Goal: Book appointment/travel/reservation

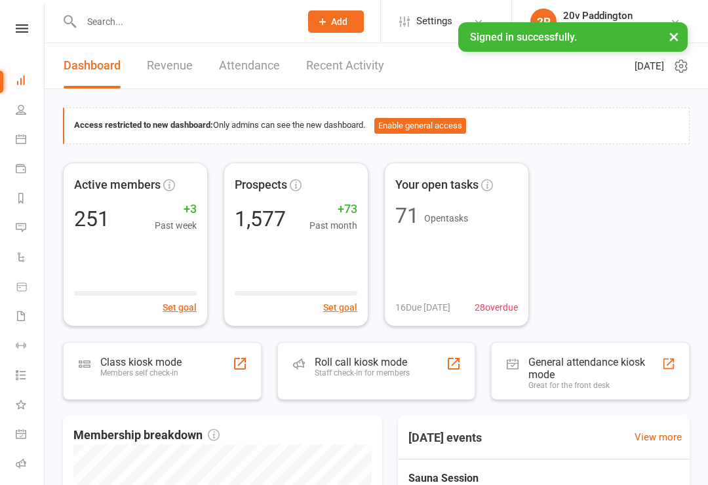
click at [20, 140] on icon at bounding box center [21, 139] width 10 height 10
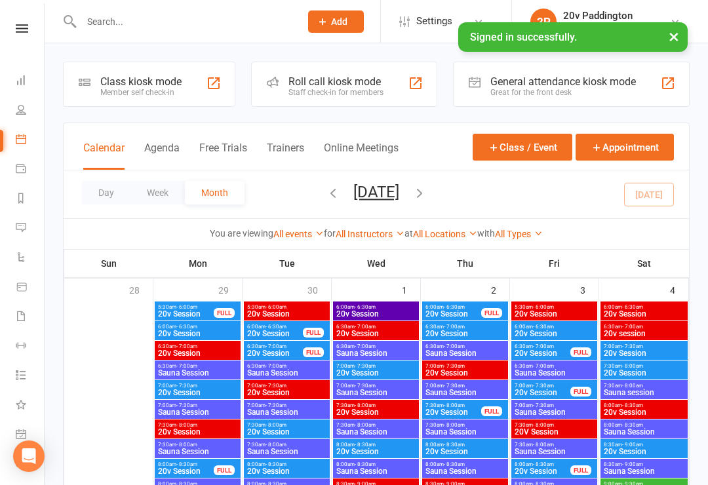
click at [172, 144] on button "Agenda" at bounding box center [161, 156] width 35 height 28
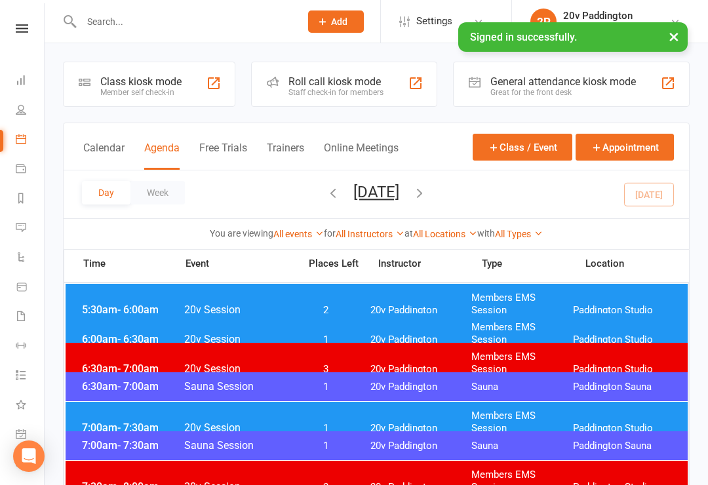
click at [396, 177] on div "Day Week [DATE] [DATE] Sun Mon Tue Wed Thu Fri Sat 28 29 30 01 02 03 04 05 06 0…" at bounding box center [377, 195] width 626 height 48
click at [399, 197] on button "[DATE]" at bounding box center [377, 192] width 46 height 18
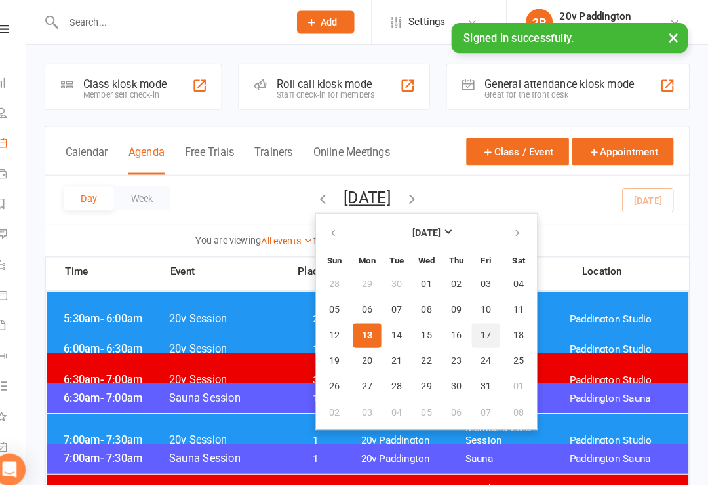
click at [487, 329] on span "17" at bounding box center [492, 326] width 10 height 10
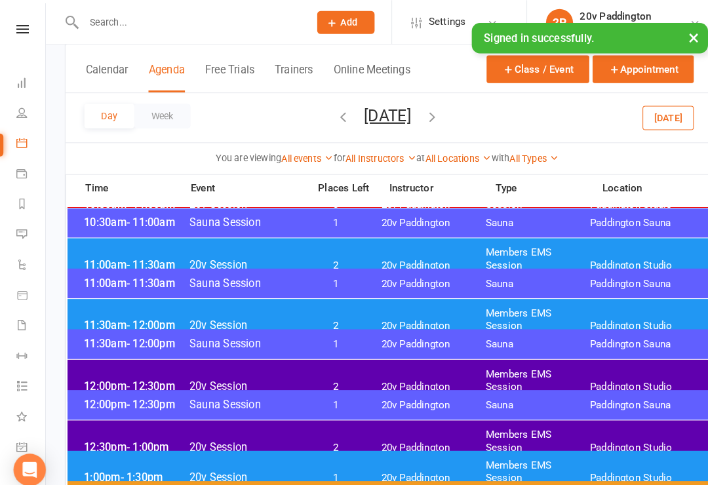
scroll to position [667, 0]
click at [114, 313] on div "11:30am - 12:00pm 20v Session 2 20v Paddington Members EMS Session [GEOGRAPHIC_…" at bounding box center [377, 311] width 622 height 41
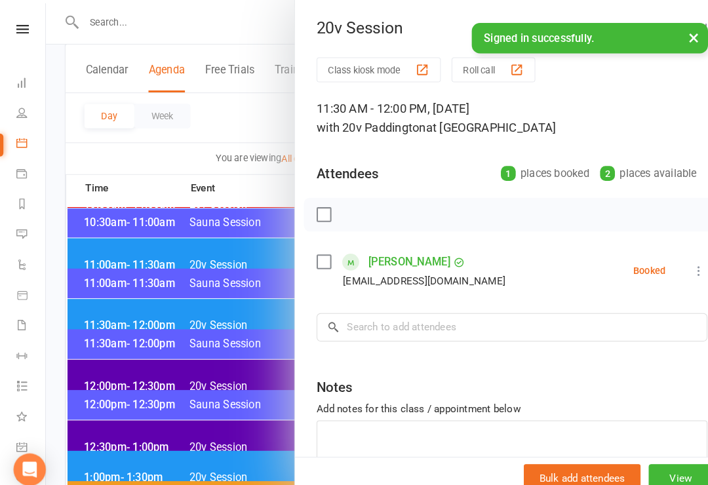
click at [104, 315] on div at bounding box center [377, 242] width 664 height 485
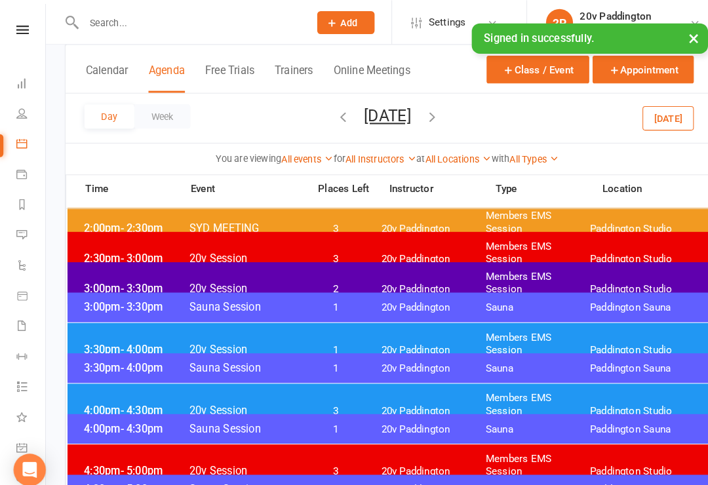
scroll to position [995, 0]
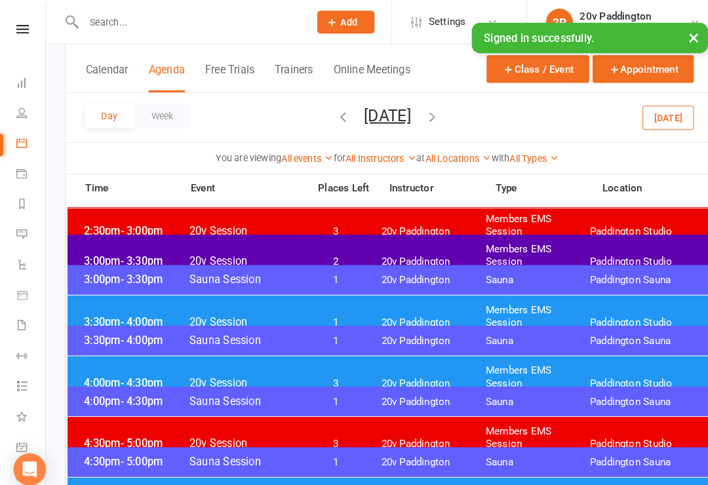
click at [93, 310] on div "3:30pm - 4:00pm 20v Session 1 20v Paddington Members EMS Session [GEOGRAPHIC_DA…" at bounding box center [377, 307] width 622 height 41
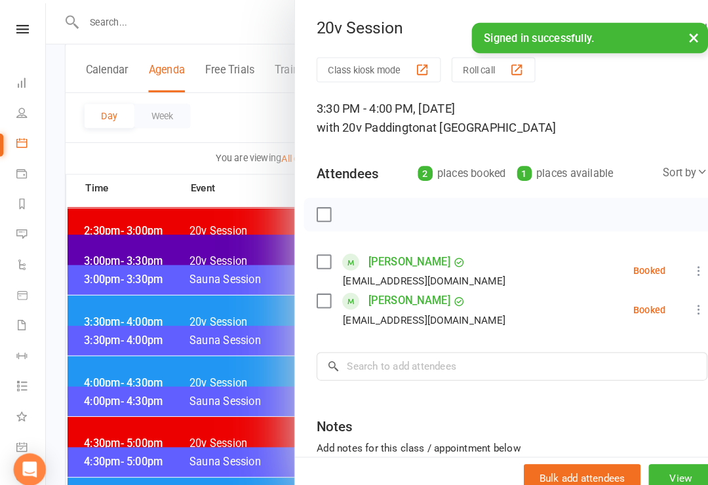
click at [95, 311] on div at bounding box center [377, 242] width 664 height 485
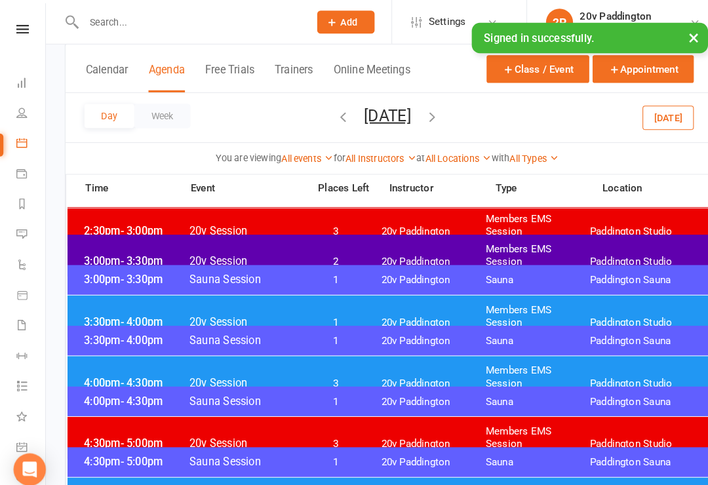
click at [90, 307] on span "3:30pm - 4:00pm" at bounding box center [131, 313] width 105 height 12
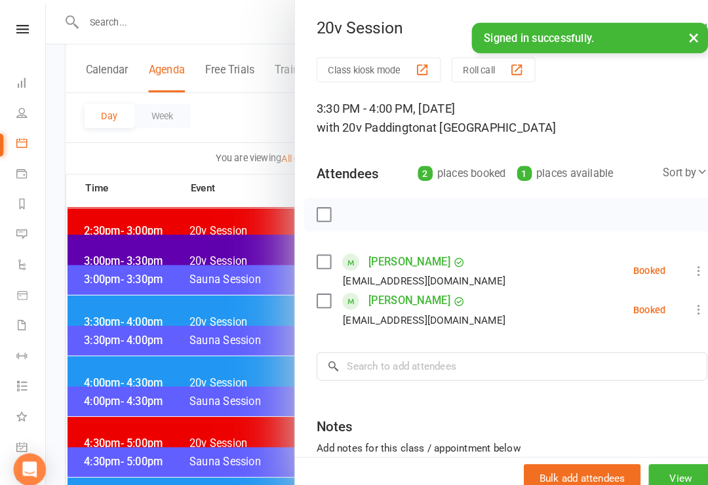
click at [85, 307] on div at bounding box center [377, 242] width 664 height 485
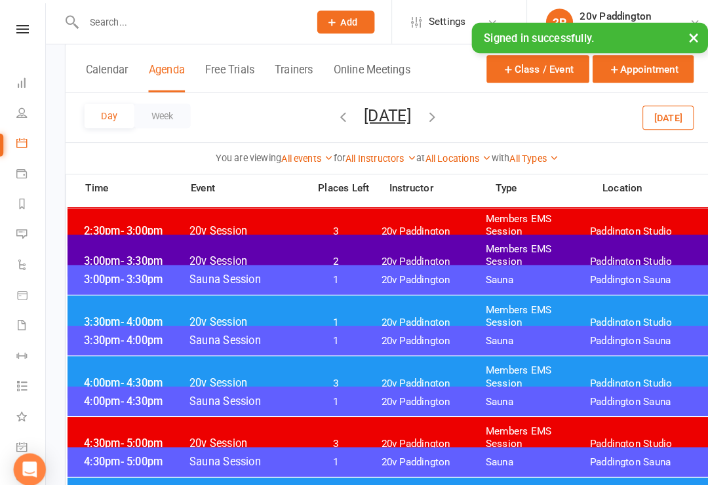
click at [103, 366] on span "4:00pm - 4:30pm" at bounding box center [131, 372] width 105 height 12
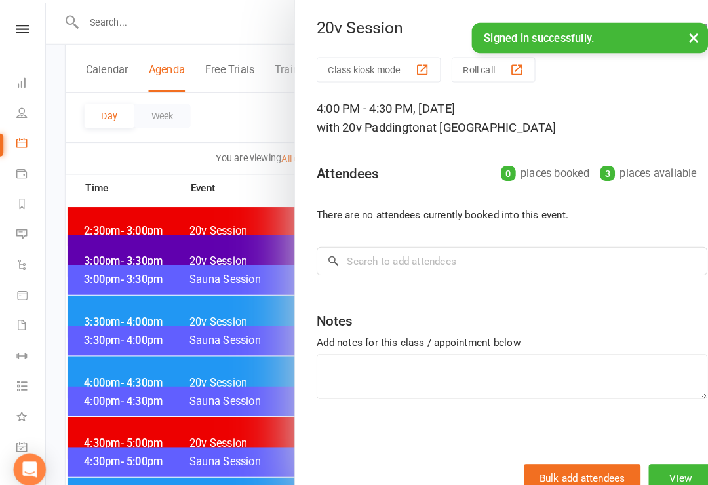
click at [129, 377] on div at bounding box center [377, 242] width 664 height 485
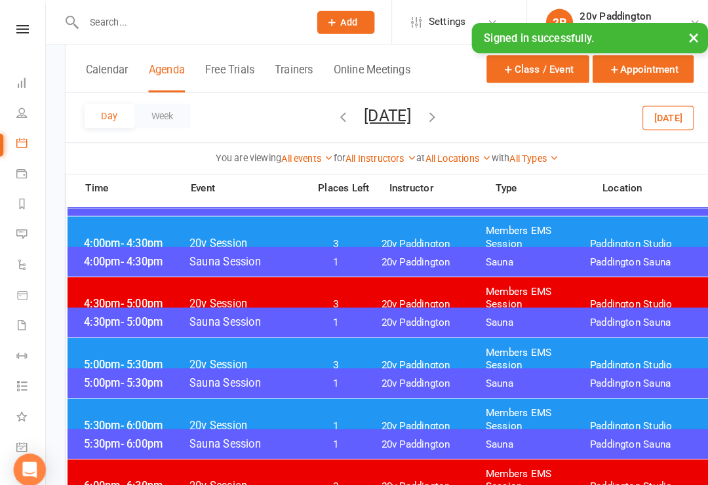
click at [96, 351] on div "5:00pm - 5:30pm 20v Session 3 20v Paddington Members EMS Session [GEOGRAPHIC_DA…" at bounding box center [377, 349] width 622 height 41
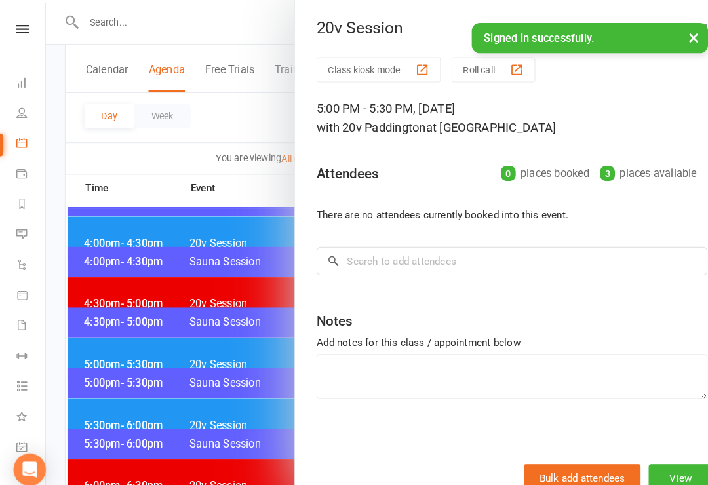
click at [96, 350] on div at bounding box center [377, 242] width 664 height 485
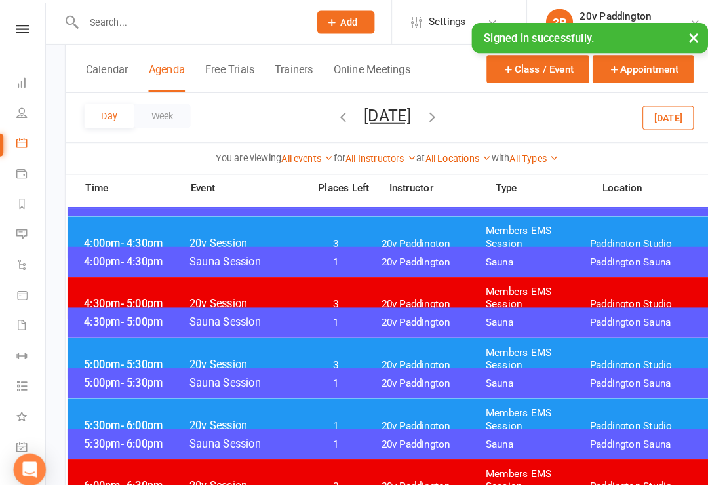
click at [94, 410] on div "5:30pm - 6:00pm 20v Session 1 20v Paddington Members EMS Session [GEOGRAPHIC_DA…" at bounding box center [377, 408] width 622 height 41
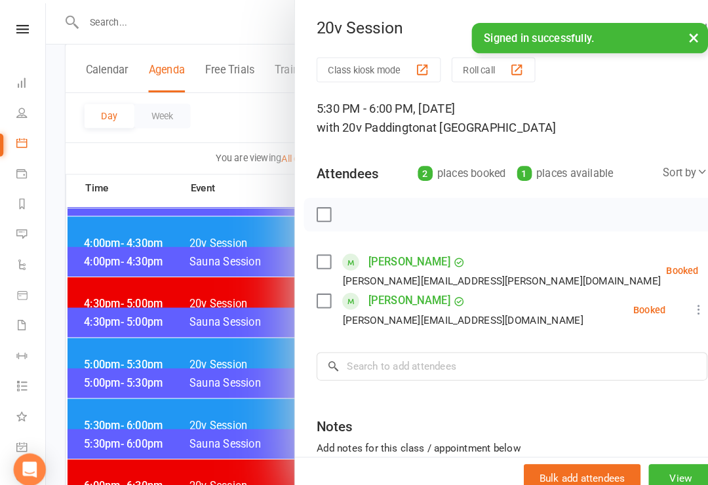
click at [99, 416] on div at bounding box center [377, 242] width 664 height 485
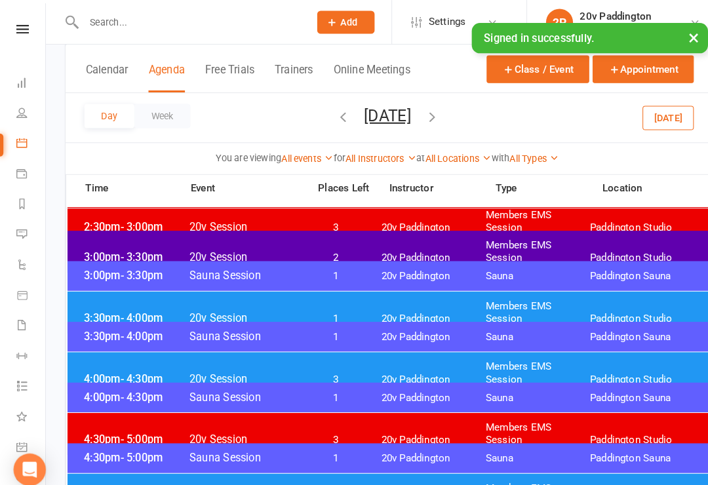
click at [92, 365] on div "4:00pm - 4:30pm 20v Session 3 20v Paddington Members EMS Session [GEOGRAPHIC_DA…" at bounding box center [377, 362] width 622 height 41
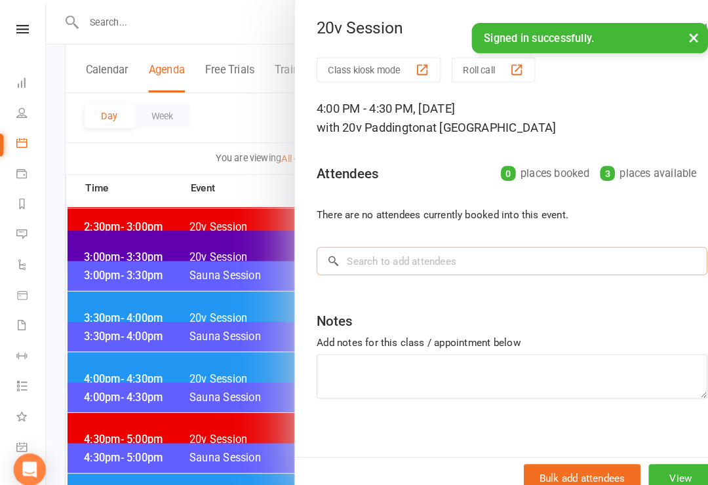
click at [533, 257] on input "search" at bounding box center [498, 254] width 380 height 28
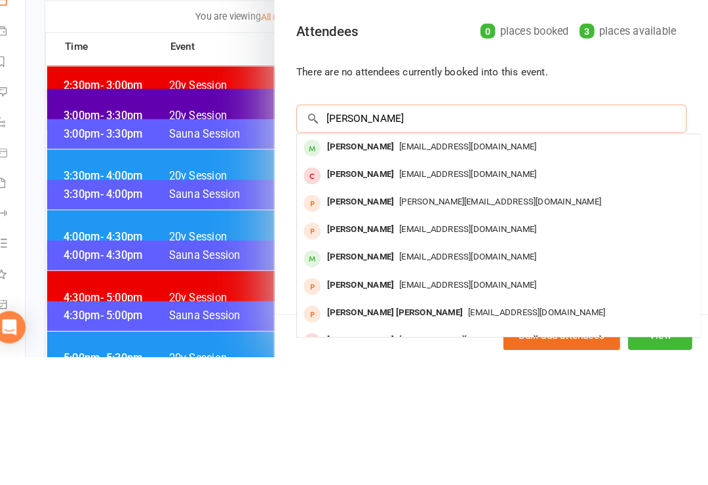
type input "[PERSON_NAME]"
click at [387, 272] on div "[PERSON_NAME]" at bounding box center [370, 281] width 75 height 19
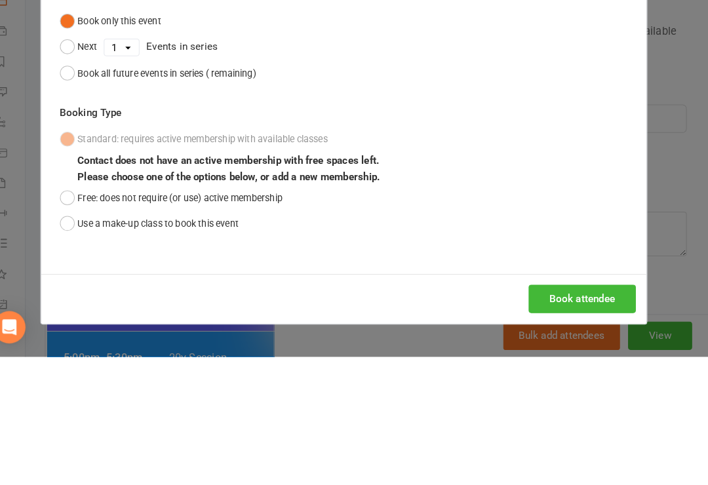
scroll to position [1137, 0]
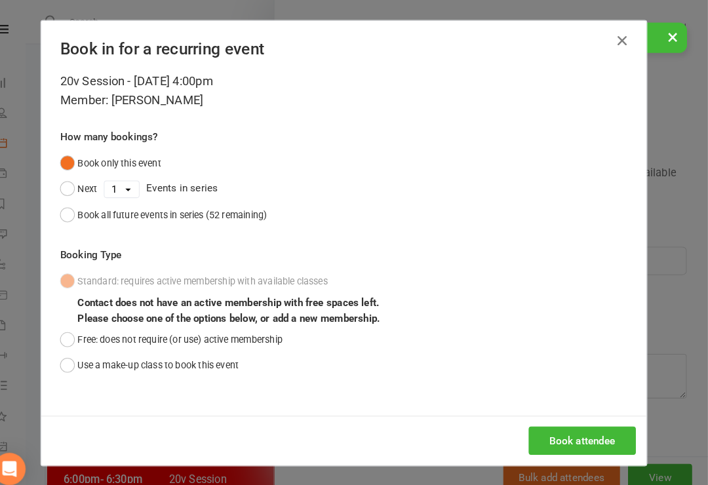
click at [556, 433] on button "Book attendee" at bounding box center [586, 429] width 104 height 28
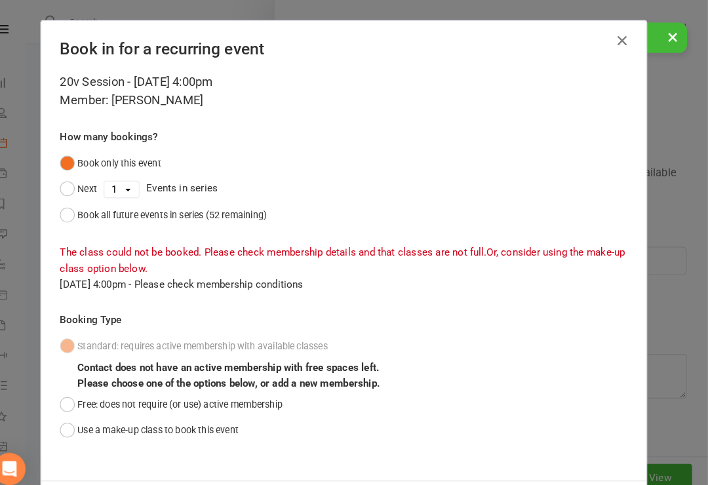
click at [78, 381] on button "Free: does not require (or use) active membership" at bounding box center [186, 393] width 216 height 25
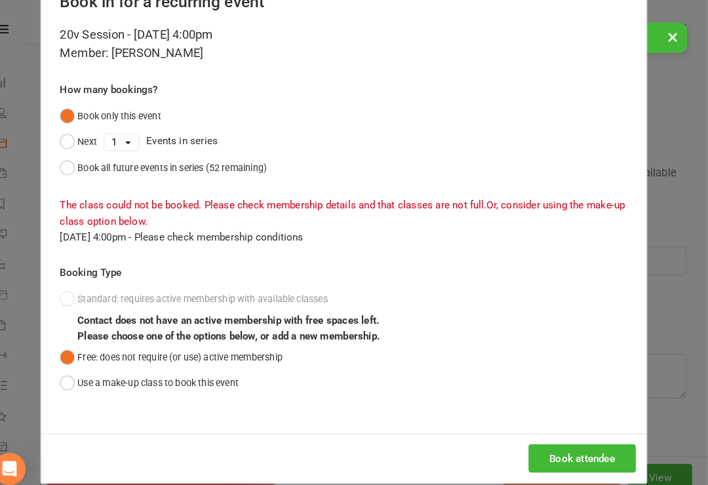
scroll to position [44, 0]
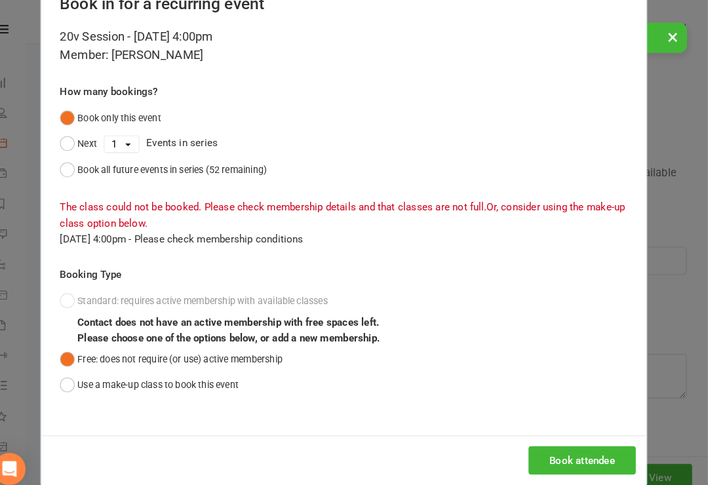
click at [575, 444] on button "Book attendee" at bounding box center [586, 448] width 104 height 28
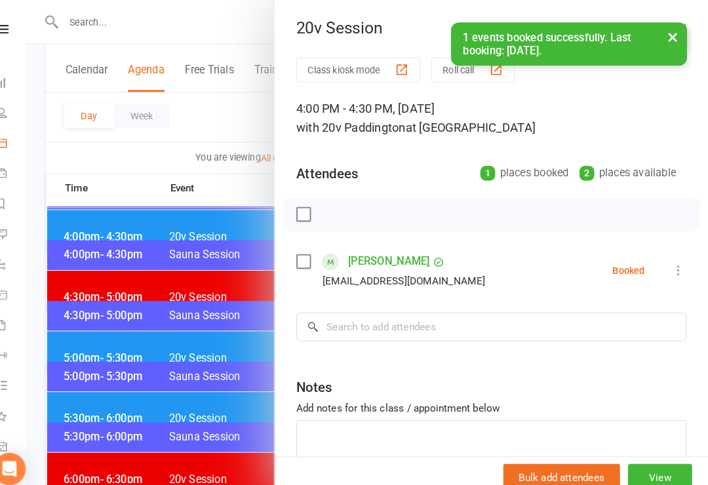
click at [203, 230] on div at bounding box center [377, 242] width 664 height 485
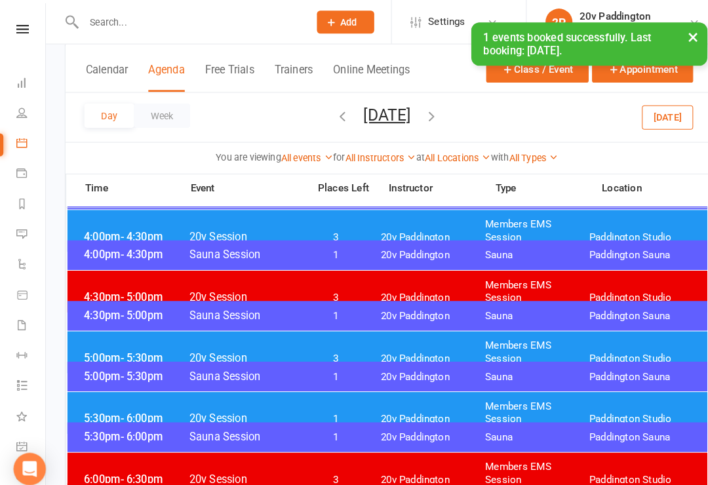
click at [26, 240] on link "Messages 2" at bounding box center [31, 229] width 30 height 30
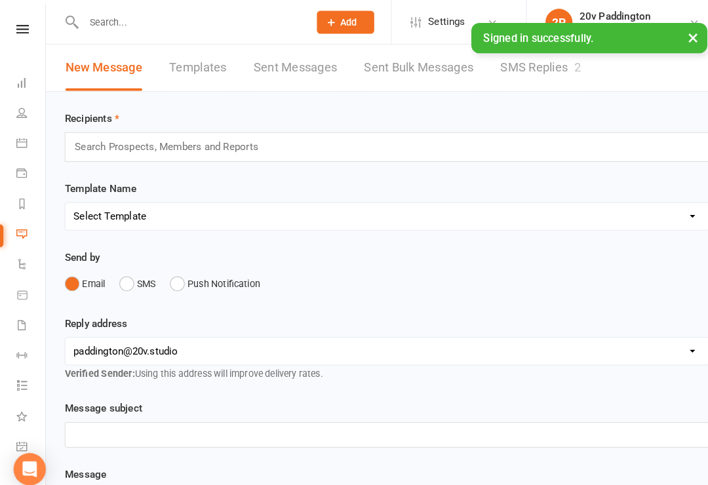
click at [537, 81] on link "SMS Replies 2" at bounding box center [526, 65] width 79 height 45
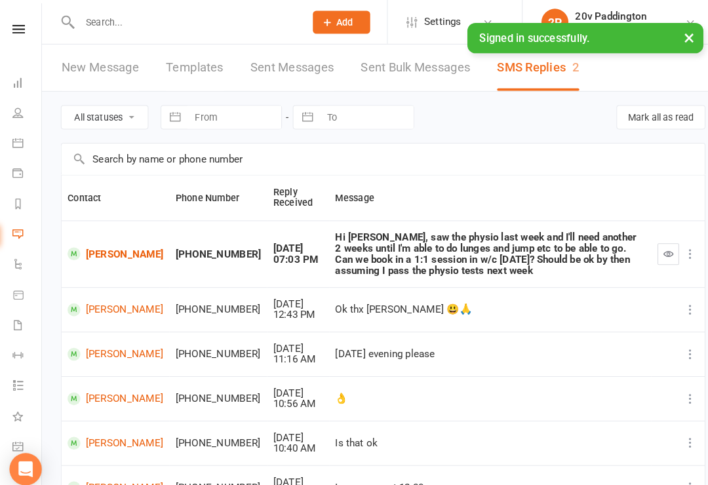
scroll to position [3, 0]
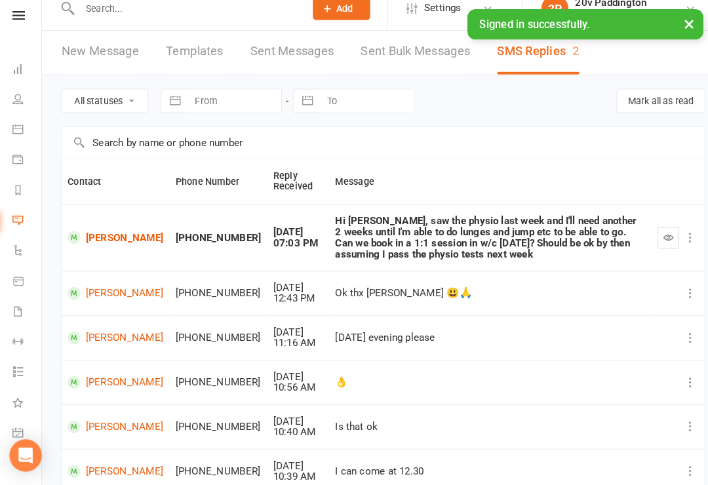
click at [20, 134] on icon at bounding box center [21, 139] width 10 height 10
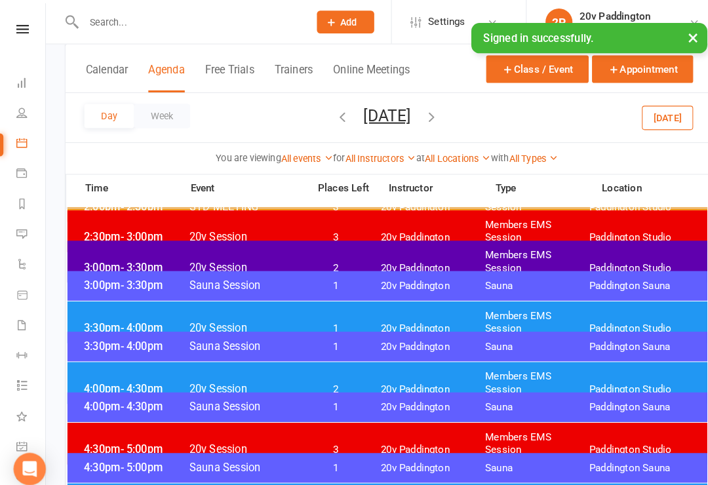
scroll to position [1105, 0]
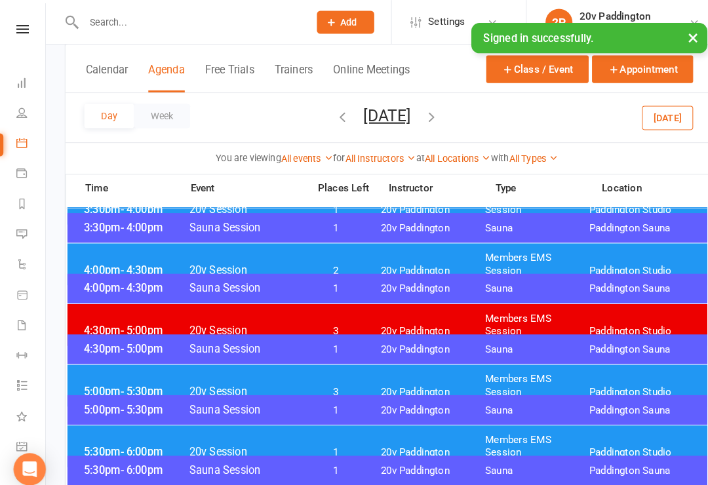
click at [492, 309] on span "Members EMS Session" at bounding box center [523, 316] width 102 height 25
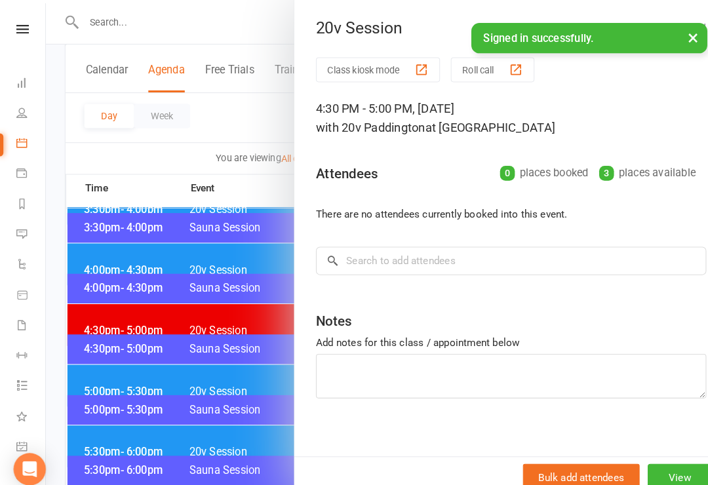
click at [134, 310] on div at bounding box center [377, 242] width 664 height 485
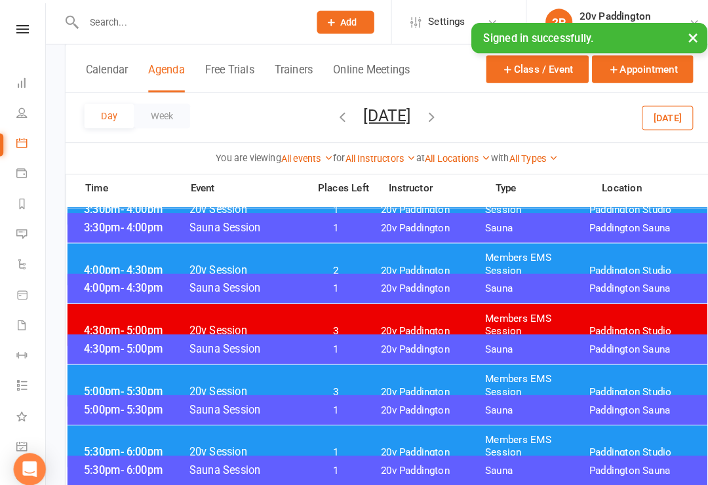
click at [99, 264] on div "4:00pm - 4:30pm 20v Session 2 20v Paddington Members EMS Session [GEOGRAPHIC_DA…" at bounding box center [377, 257] width 622 height 41
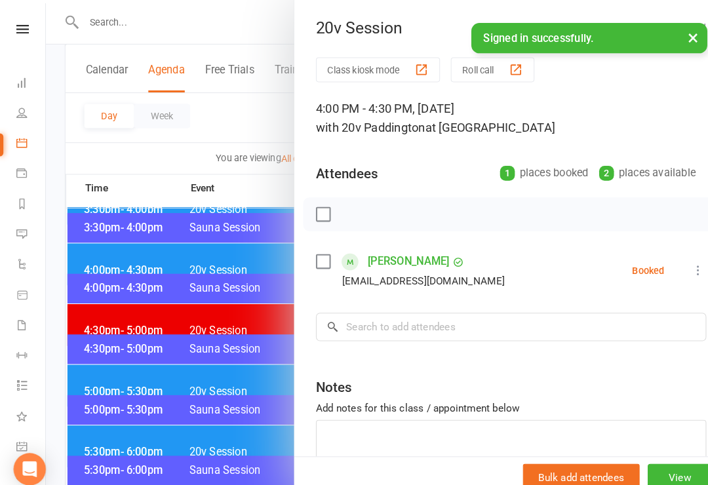
click at [127, 264] on div at bounding box center [377, 242] width 664 height 485
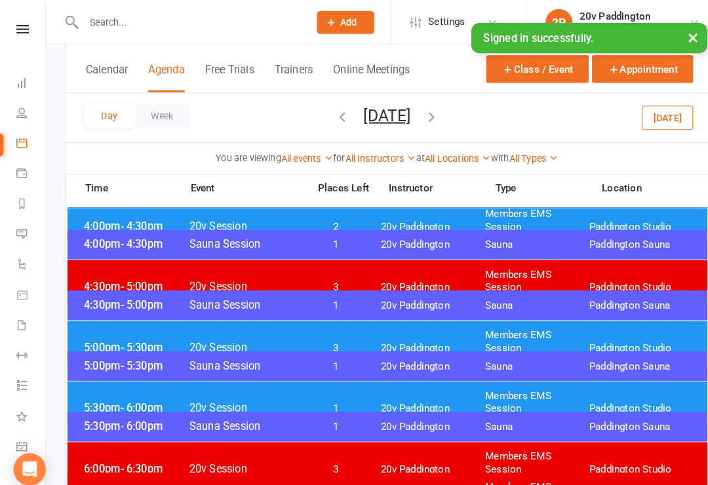
scroll to position [1146, 0]
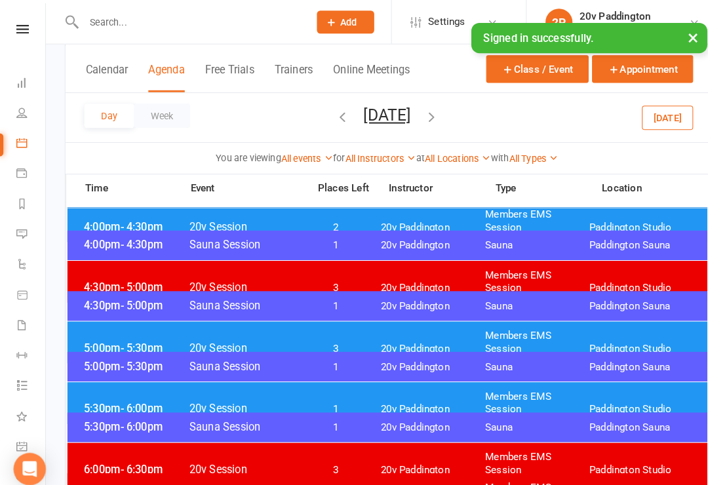
click at [108, 302] on span "4:30pm - 5:00pm" at bounding box center [131, 297] width 105 height 12
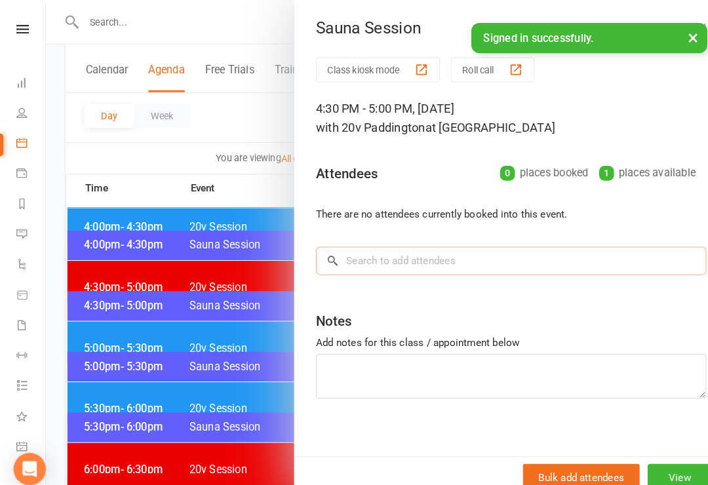
click at [520, 264] on input "search" at bounding box center [498, 254] width 380 height 28
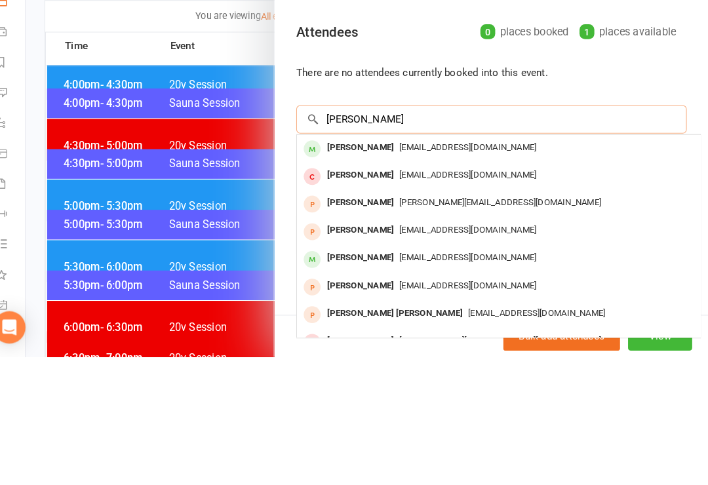
type input "[PERSON_NAME]"
click at [426, 275] on span "[EMAIL_ADDRESS][DOMAIN_NAME]" at bounding box center [474, 280] width 133 height 10
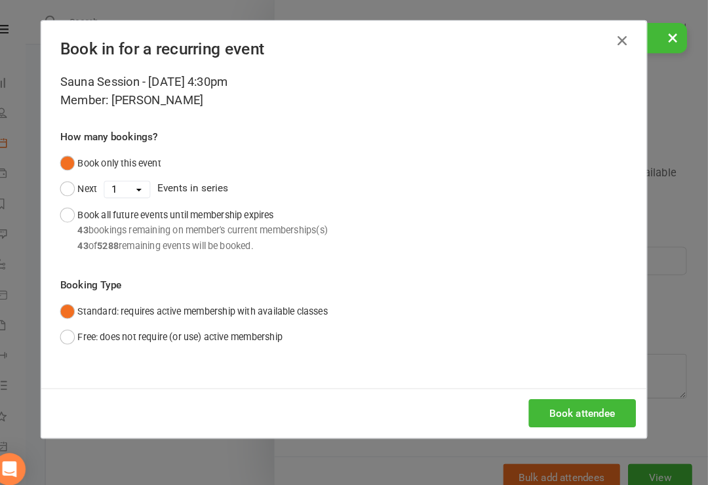
click at [583, 413] on button "Book attendee" at bounding box center [586, 402] width 104 height 28
